Goal: Task Accomplishment & Management: Manage account settings

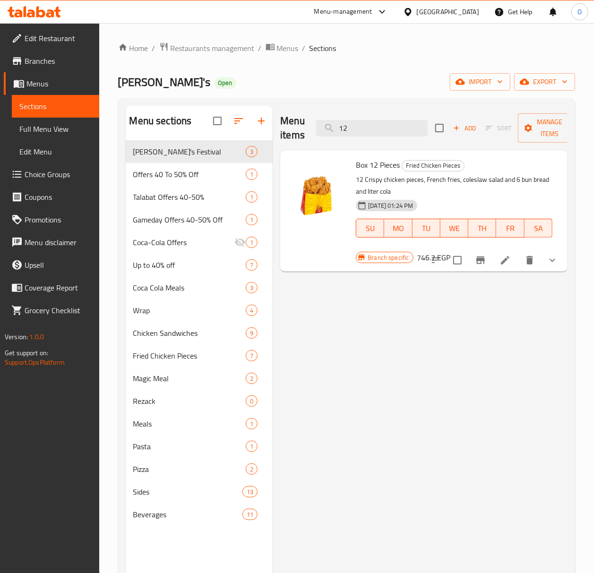
click at [69, 38] on span "Edit Restaurant" at bounding box center [58, 38] width 67 height 11
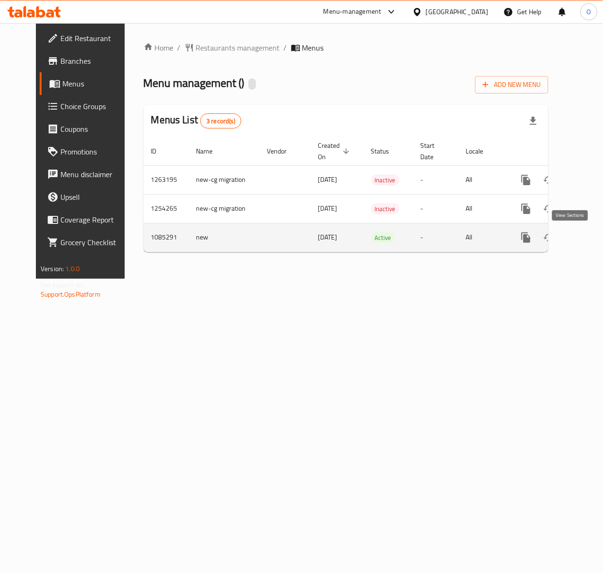
click at [583, 240] on link "enhanced table" at bounding box center [594, 237] width 23 height 23
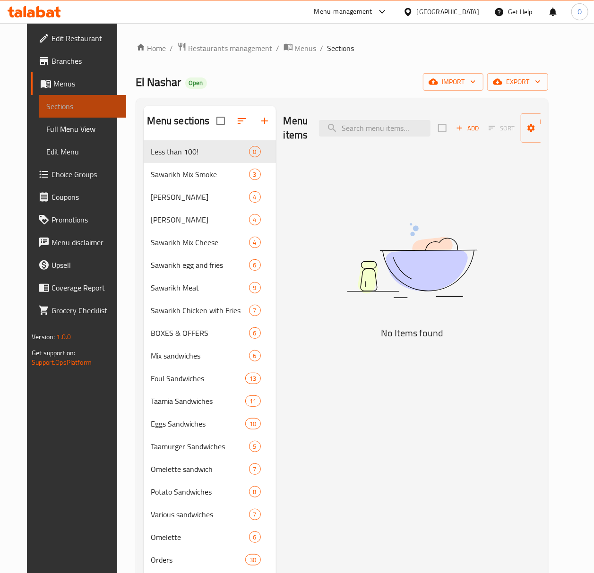
click at [66, 98] on link "Sections" at bounding box center [82, 106] width 87 height 23
click at [55, 87] on span "Menus" at bounding box center [85, 83] width 65 height 11
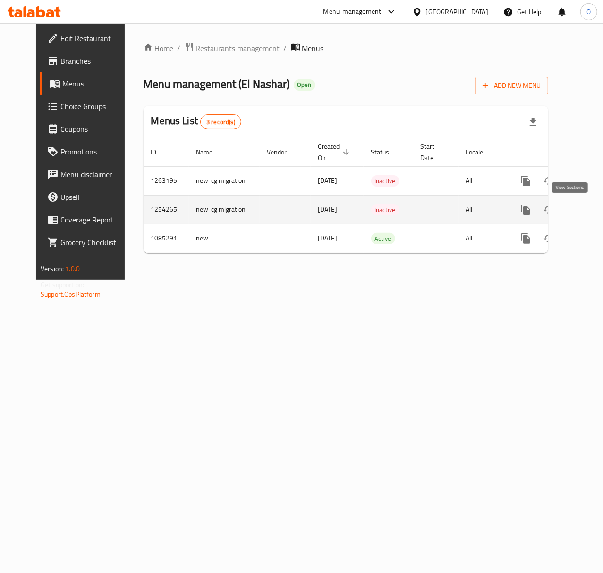
click at [588, 212] on icon "enhanced table" at bounding box center [593, 209] width 11 height 11
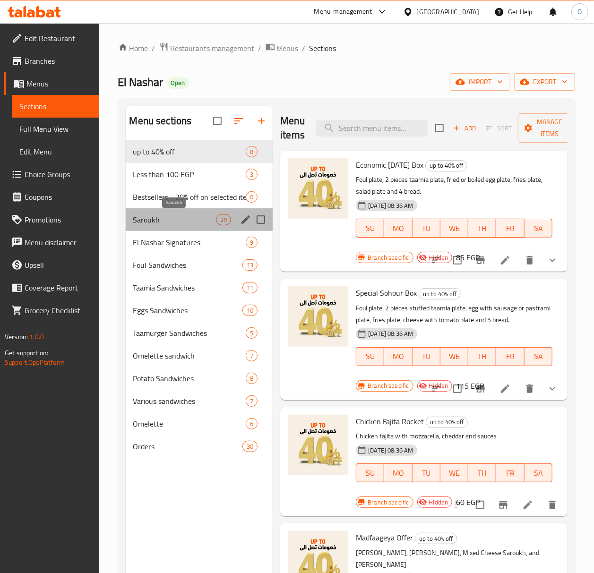
click at [184, 225] on span "Saroukh" at bounding box center [174, 219] width 83 height 11
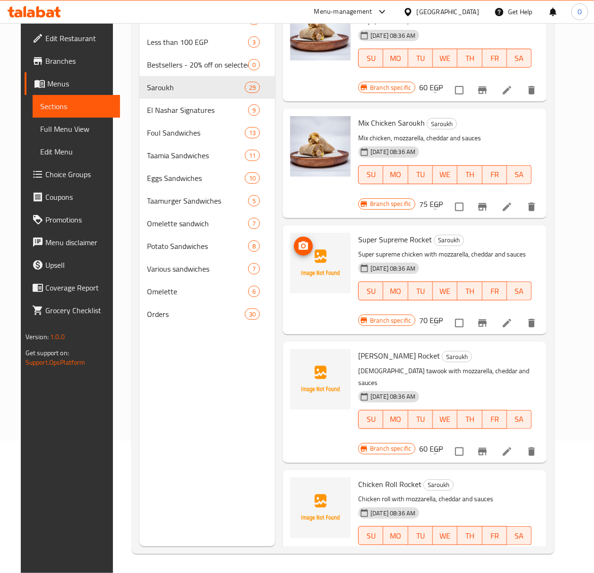
scroll to position [2534, 0]
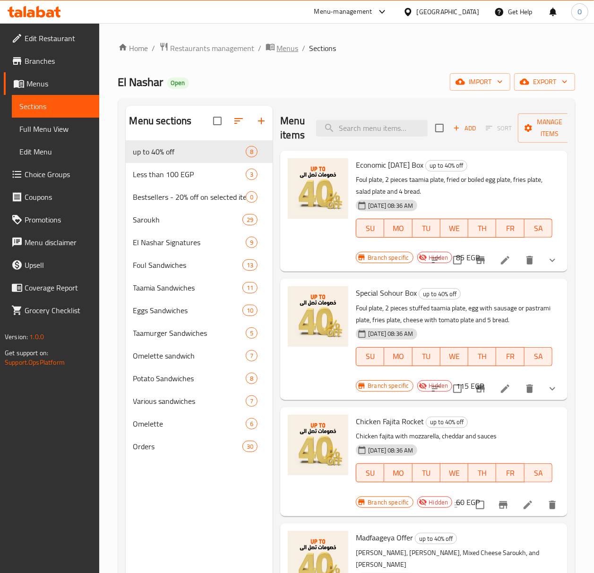
click at [294, 46] on span "Menus" at bounding box center [288, 47] width 22 height 11
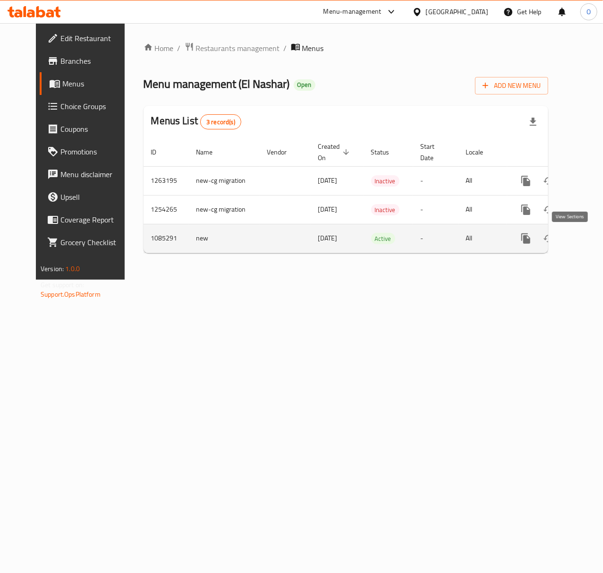
click at [583, 242] on link "enhanced table" at bounding box center [594, 238] width 23 height 23
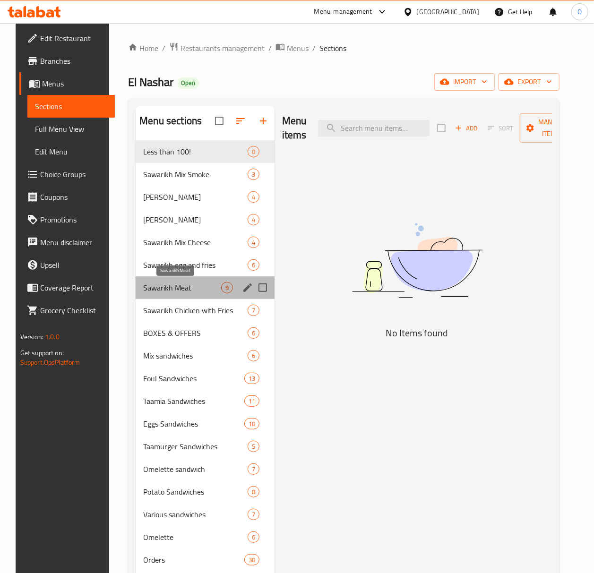
click at [191, 291] on span "Sawarikh Meat" at bounding box center [182, 287] width 78 height 11
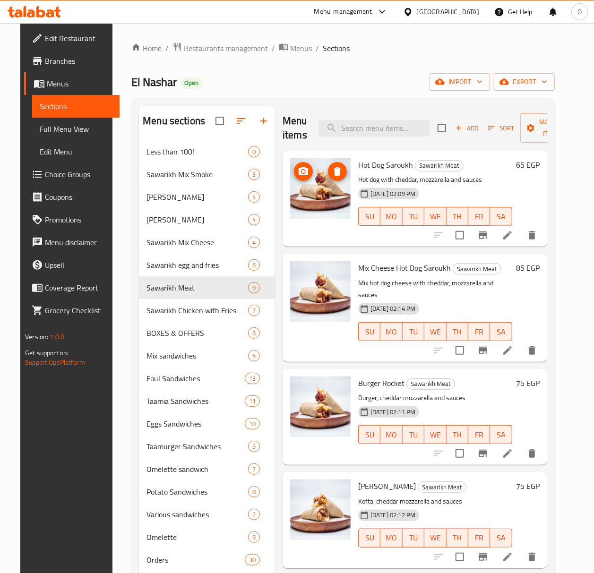
drag, startPoint x: 301, startPoint y: 206, endPoint x: 277, endPoint y: 244, distance: 44.8
click at [277, 244] on div "Menu items Add Sort Manage items Hot Dog Saroukh Sawarikh Meat Hot dog with che…" at bounding box center [411, 392] width 272 height 573
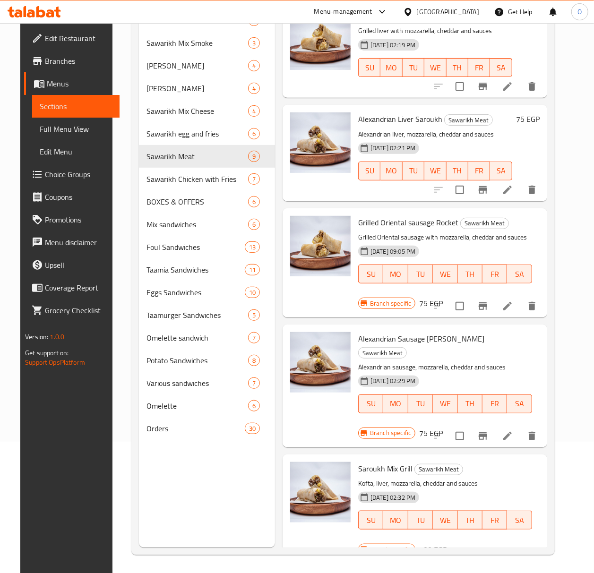
scroll to position [133, 0]
